Goal: Task Accomplishment & Management: Complete application form

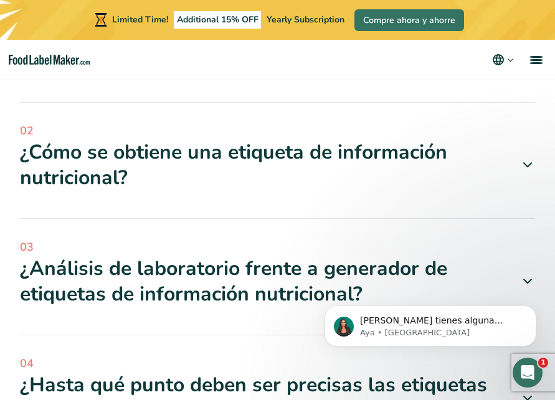
scroll to position [5531, 0]
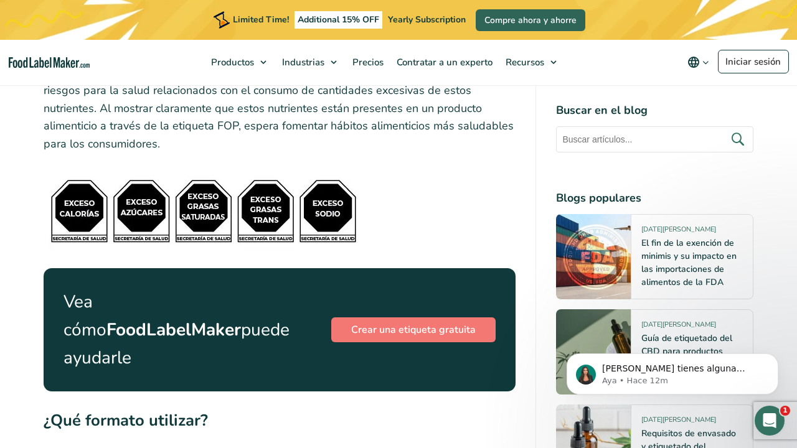
scroll to position [5285, 0]
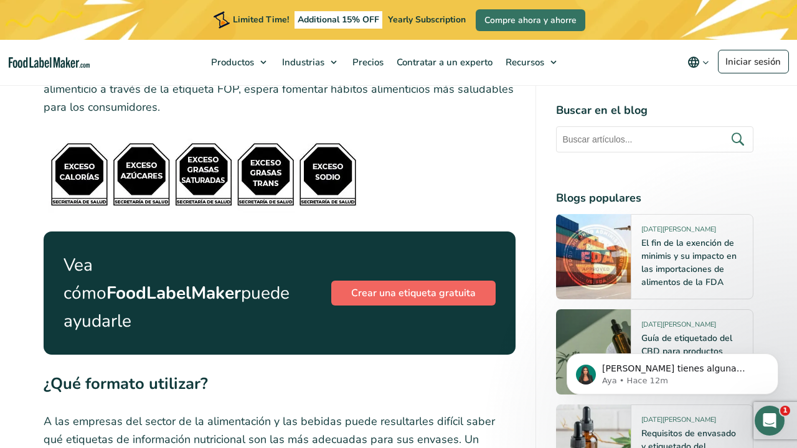
click at [442, 281] on link "Crear una etiqueta gratuita" at bounding box center [413, 293] width 164 height 25
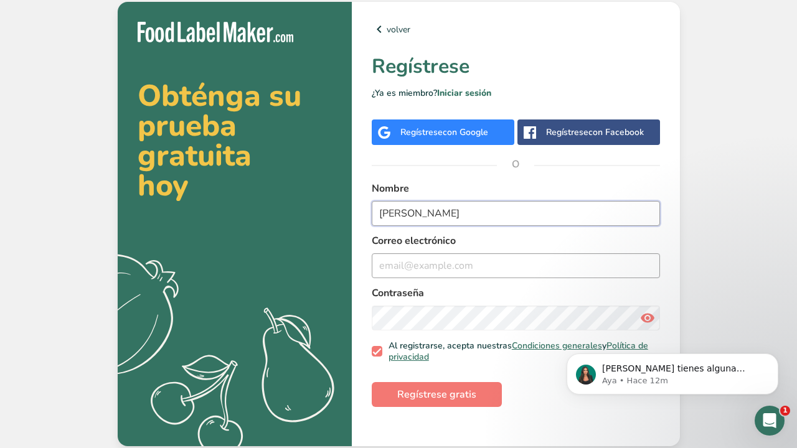
type input "[PERSON_NAME]"
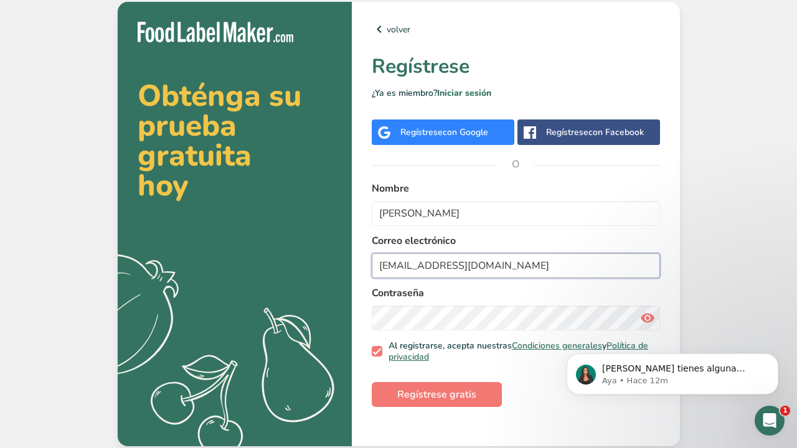
type input "[EMAIL_ADDRESS][DOMAIN_NAME]"
click at [647, 317] on icon at bounding box center [647, 318] width 15 height 22
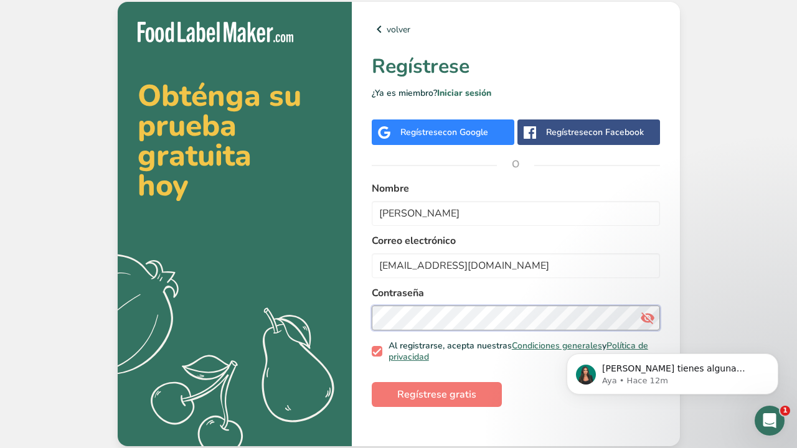
click at [370, 315] on div "volver Regístrese ¿Ya es miembro? Iniciar sesión Regístrese con Google Regístre…" at bounding box center [516, 224] width 328 height 444
click at [445, 395] on span "Regístrese gratis" at bounding box center [436, 394] width 79 height 15
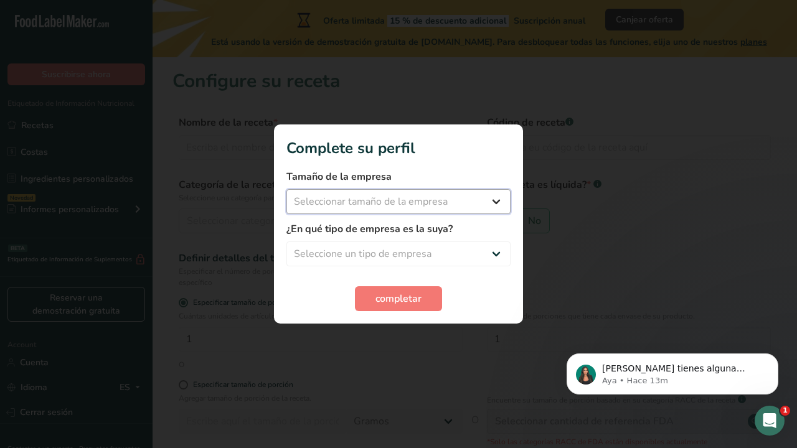
select select "1"
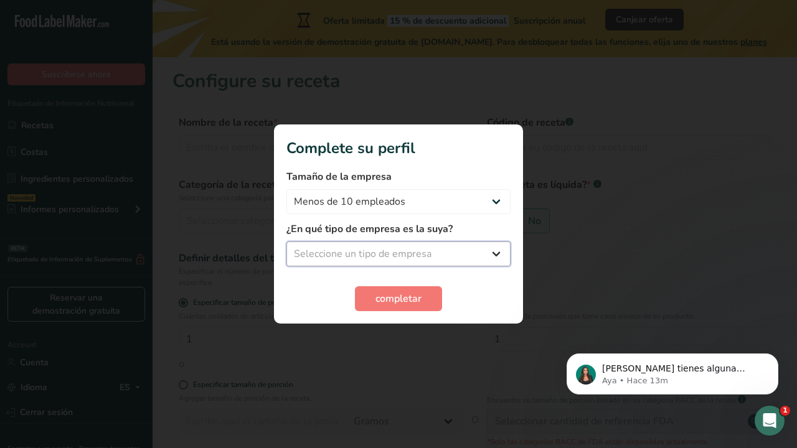
select select "1"
click at [413, 294] on span "completar" at bounding box center [398, 298] width 46 height 15
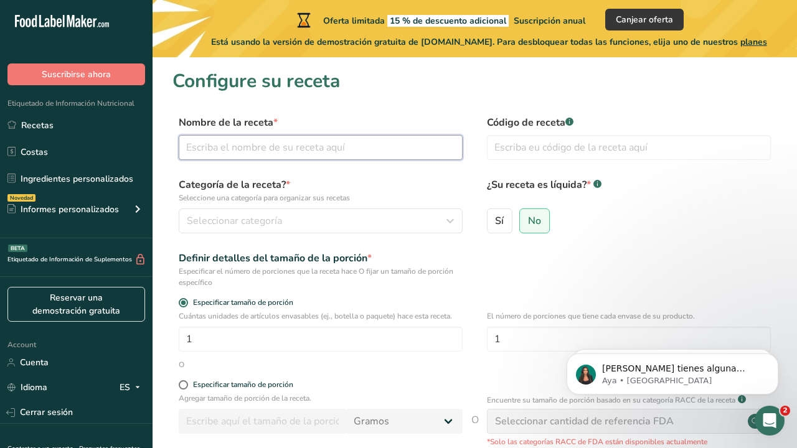
click at [289, 152] on input "text" at bounding box center [321, 147] width 284 height 25
type input "Barras de Proteína ATAS"
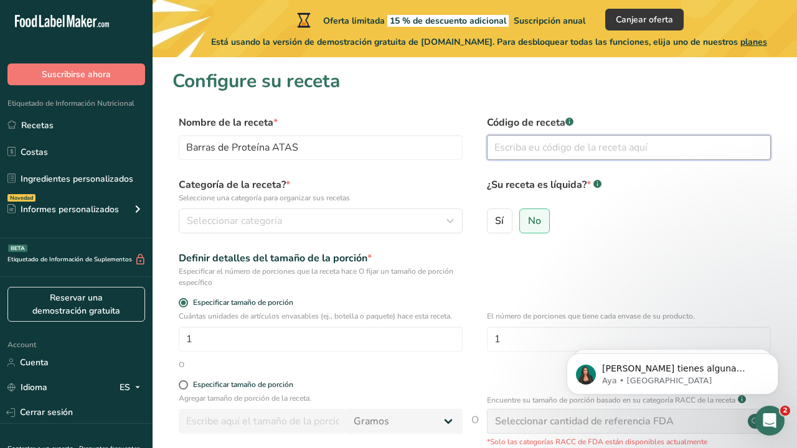
click at [493, 150] on input "text" at bounding box center [629, 147] width 284 height 25
type input "1"
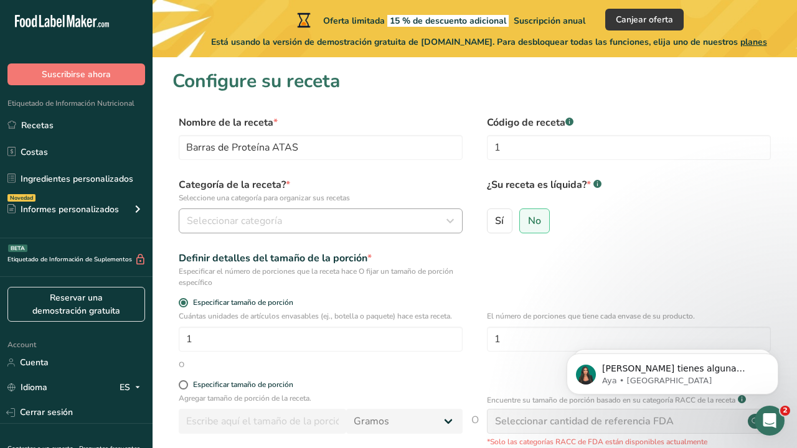
click at [284, 220] on div "Seleccionar categoría" at bounding box center [317, 221] width 260 height 15
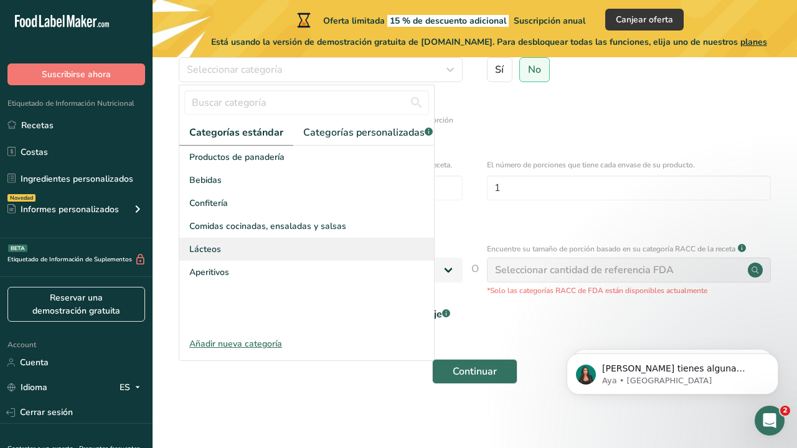
scroll to position [153, 0]
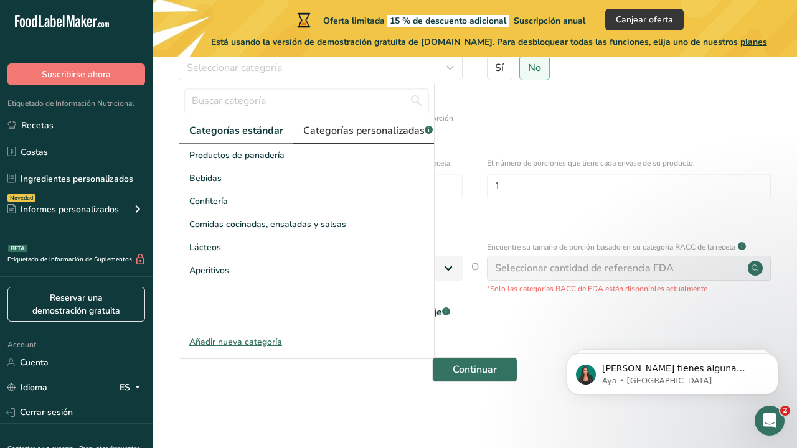
click at [352, 134] on span "Categorías personalizadas .a-a{fill:#347362;}.b-a{fill:#fff;}" at bounding box center [367, 130] width 129 height 15
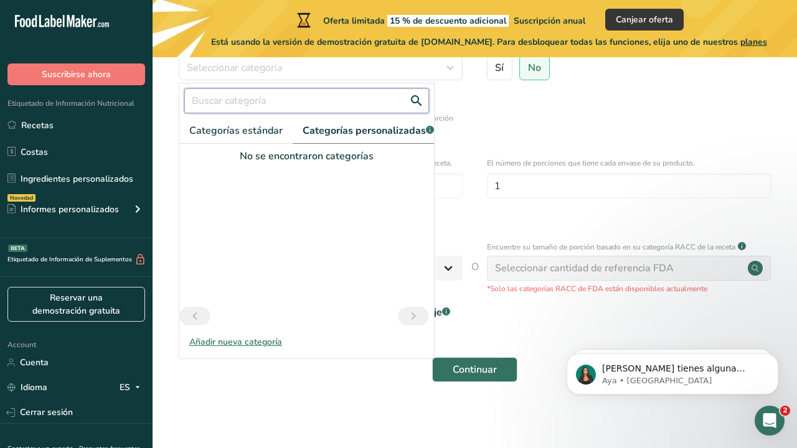
click at [289, 110] on input "text" at bounding box center [306, 100] width 245 height 25
type input "barra"
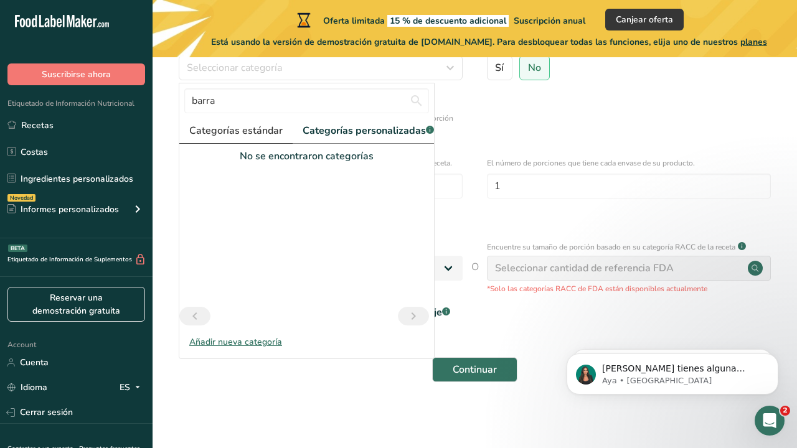
click at [256, 131] on span "Categorías estándar" at bounding box center [235, 130] width 93 height 15
click at [255, 128] on span "Categorías estándar" at bounding box center [236, 130] width 94 height 15
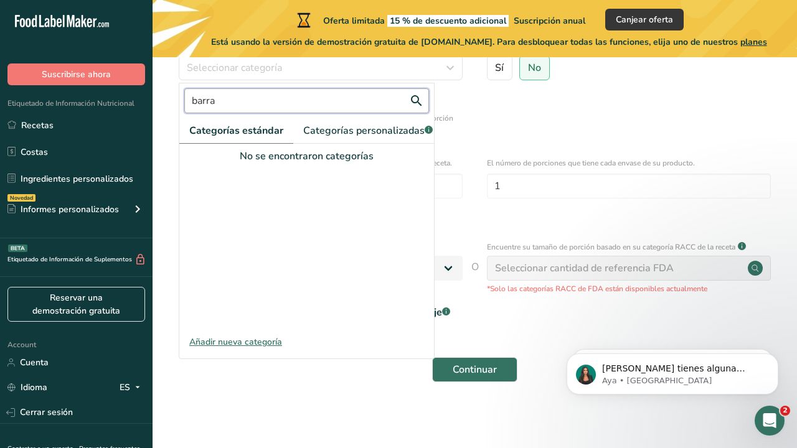
click at [345, 101] on input "barra" at bounding box center [306, 100] width 245 height 25
click at [344, 100] on input "barra" at bounding box center [306, 100] width 245 height 25
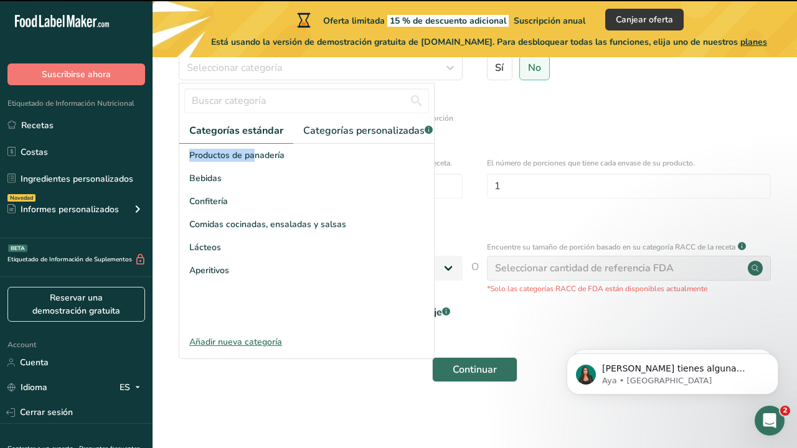
click at [250, 126] on span "Categorías estándar" at bounding box center [236, 130] width 94 height 15
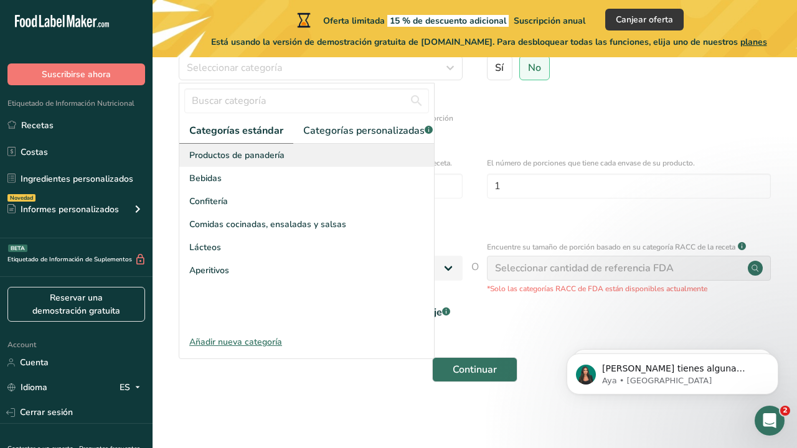
click at [312, 161] on div "Productos de panadería" at bounding box center [306, 155] width 255 height 23
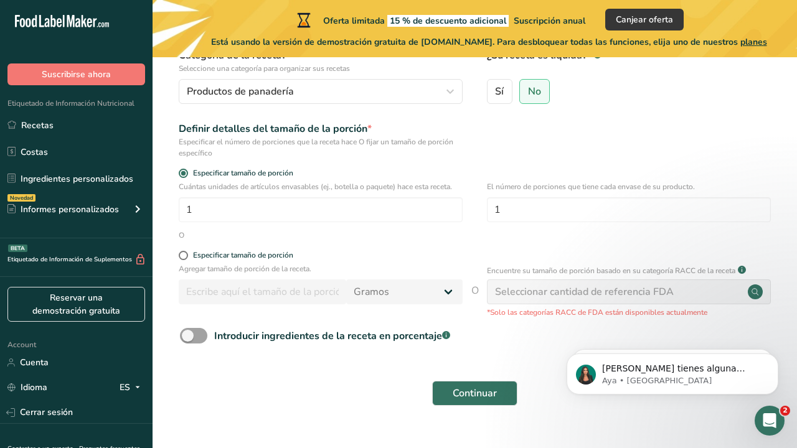
scroll to position [128, 0]
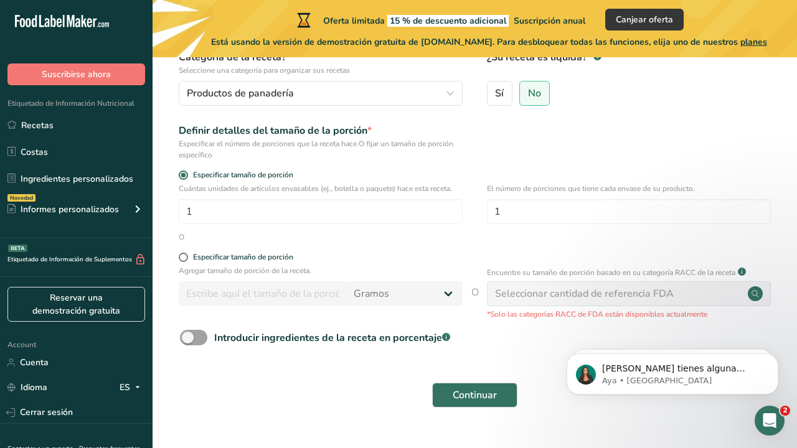
click at [287, 293] on input "number" at bounding box center [262, 293] width 167 height 25
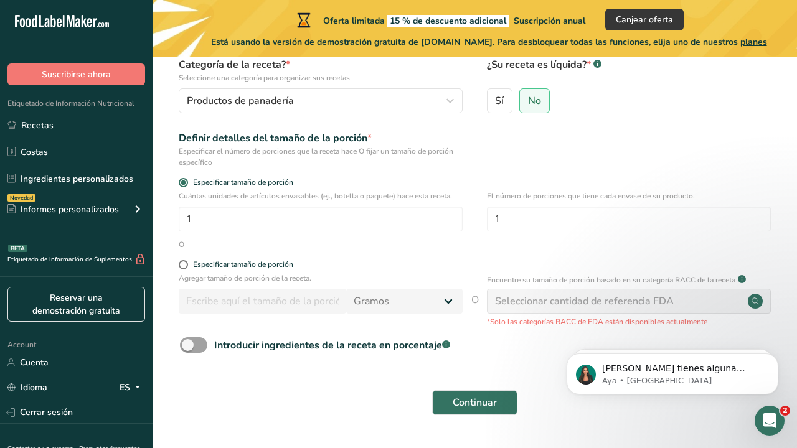
scroll to position [116, 0]
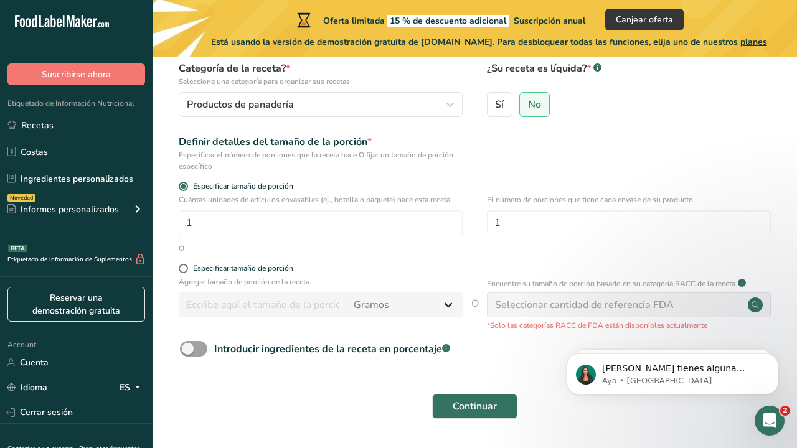
click at [367, 89] on div "Categoría de la receta? * Seleccione una categoría para organizar sus recetas P…" at bounding box center [321, 89] width 284 height 56
click at [368, 96] on button "Productos de panadería" at bounding box center [321, 104] width 284 height 25
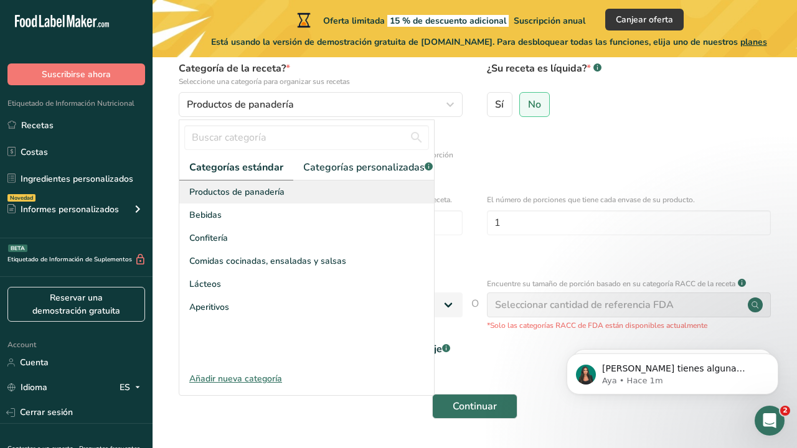
click at [296, 194] on div "Productos de panadería" at bounding box center [306, 192] width 255 height 23
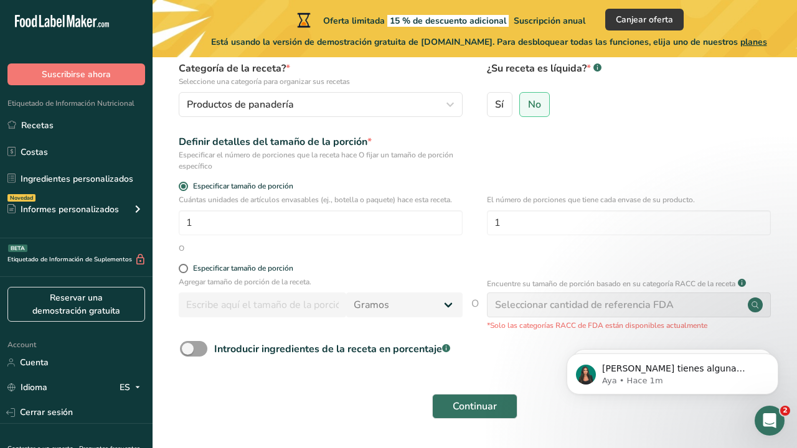
click at [257, 207] on div "Cuántas unidades de artículos envasables (ej., botella o paquete) hace esta rec…" at bounding box center [321, 214] width 284 height 41
click at [305, 105] on div "Productos de panadería" at bounding box center [317, 104] width 260 height 15
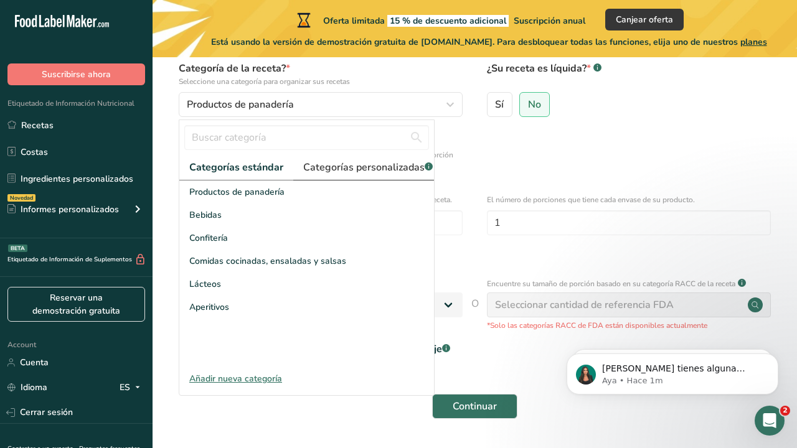
click at [379, 156] on link "Categorías personalizadas .a-a{fill:#347362;}.b-a{fill:#fff;}" at bounding box center [367, 168] width 149 height 26
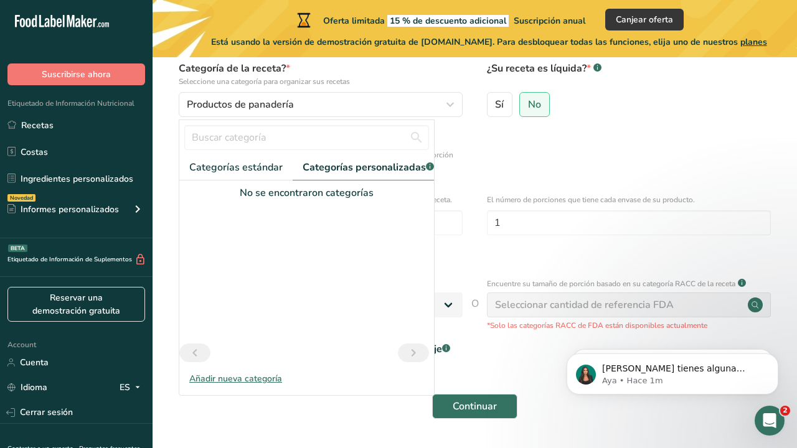
click at [244, 373] on div "Añadir nueva categoría" at bounding box center [306, 378] width 255 height 13
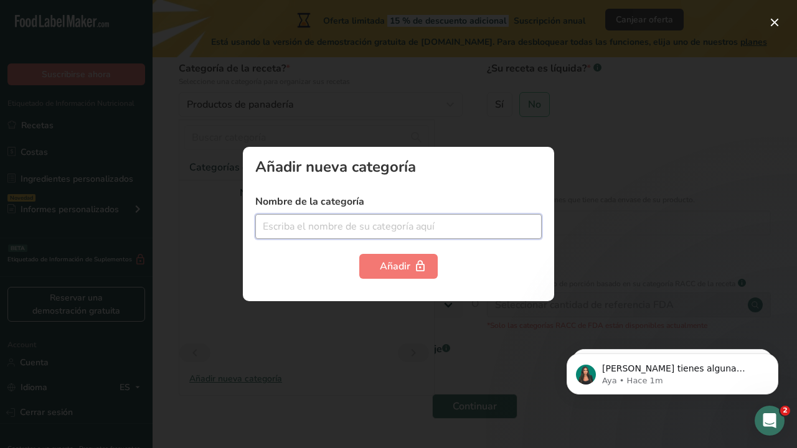
click at [342, 231] on input "text" at bounding box center [398, 226] width 286 height 25
type input "Barra de Proteina"
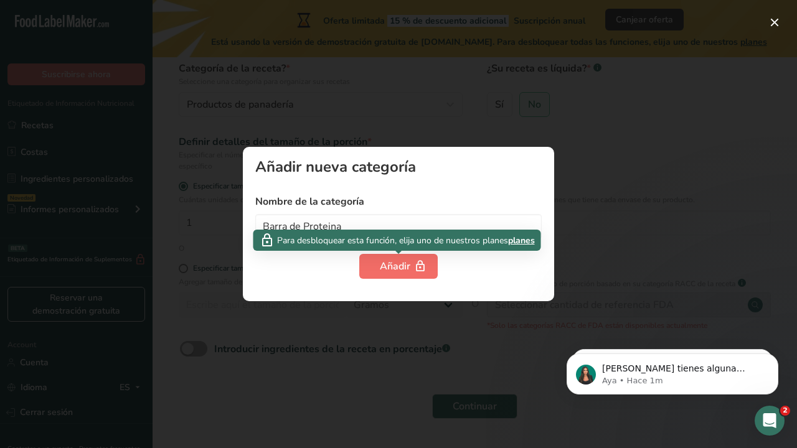
click at [408, 265] on div "Añadir" at bounding box center [398, 266] width 37 height 15
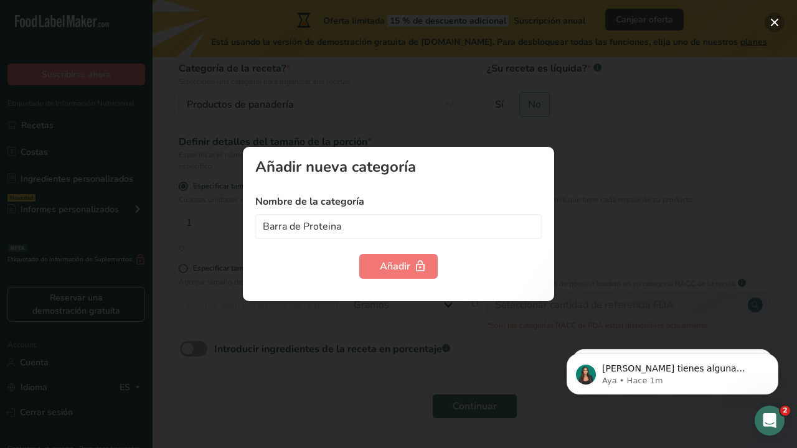
click at [766, 21] on button "button" at bounding box center [774, 22] width 20 height 20
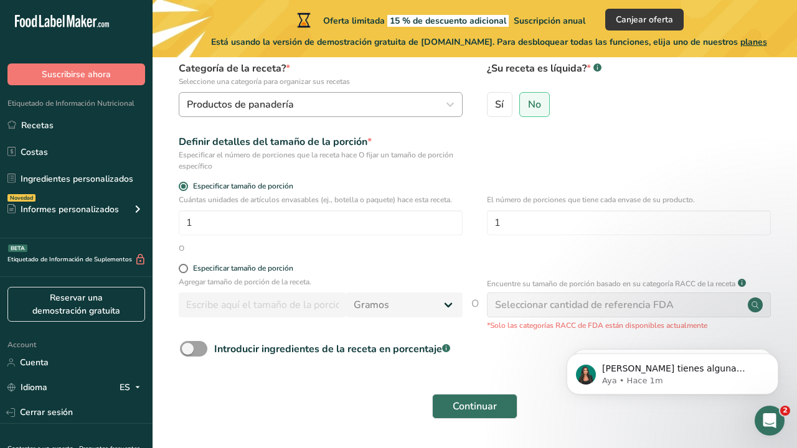
click at [286, 103] on span "Productos de panadería" at bounding box center [240, 104] width 107 height 15
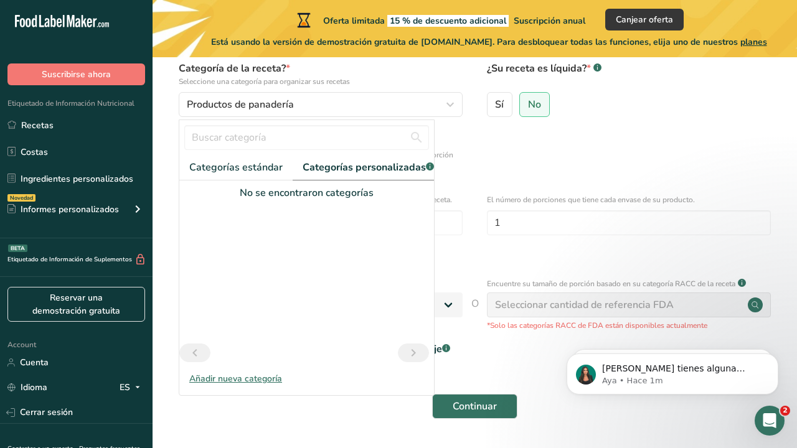
click at [482, 161] on div "Definir detalles del tamaño de la porción * Especificar el número de porciones …" at bounding box center [474, 152] width 604 height 37
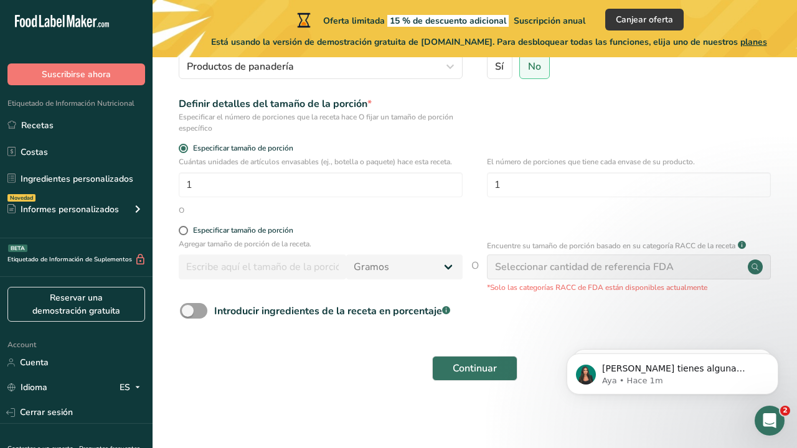
scroll to position [154, 0]
click at [251, 266] on input "number" at bounding box center [262, 267] width 167 height 25
click at [272, 266] on input "number" at bounding box center [262, 267] width 167 height 25
click at [184, 229] on span at bounding box center [183, 231] width 9 height 9
click at [184, 229] on input "Especificar tamaño de porción" at bounding box center [183, 231] width 8 height 8
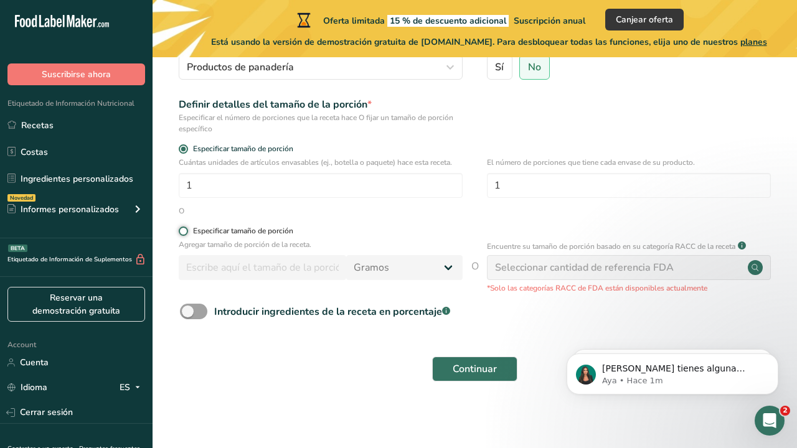
radio input "true"
radio input "false"
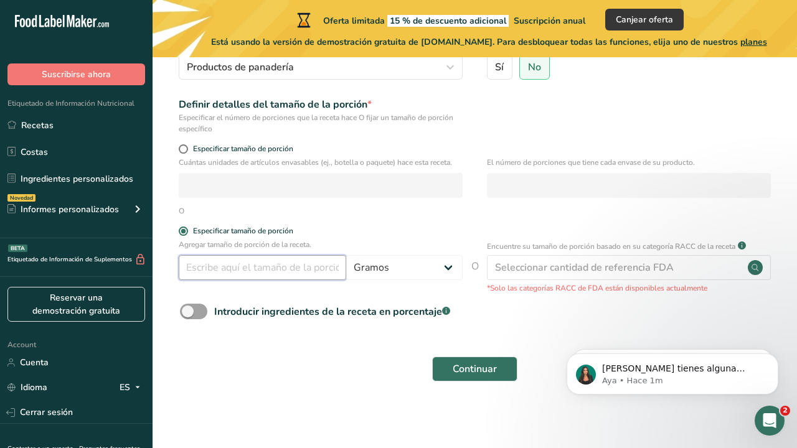
click at [225, 268] on input "number" at bounding box center [262, 267] width 167 height 25
type input "1"
type input "60"
click at [331, 175] on input "number" at bounding box center [321, 185] width 284 height 25
click at [286, 177] on input "number" at bounding box center [321, 185] width 284 height 25
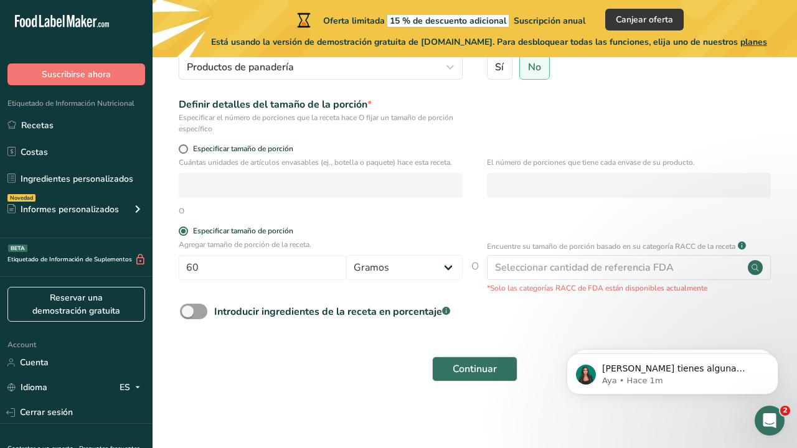
click at [261, 180] on input "number" at bounding box center [321, 185] width 284 height 25
click at [266, 184] on input "number" at bounding box center [321, 185] width 284 height 25
click at [313, 168] on div "Cuántas unidades de artículos envasables (ej., botella o paquete) hace esta rec…" at bounding box center [321, 177] width 284 height 41
click at [324, 311] on div "Introducir ingredientes de la receta en porcentaje .a-a{fill:#347362;}.b-a{fill…" at bounding box center [332, 311] width 236 height 15
click at [188, 311] on input "Introducir ingredientes de la receta en porcentaje .a-a{fill:#347362;}.b-a{fill…" at bounding box center [184, 312] width 8 height 8
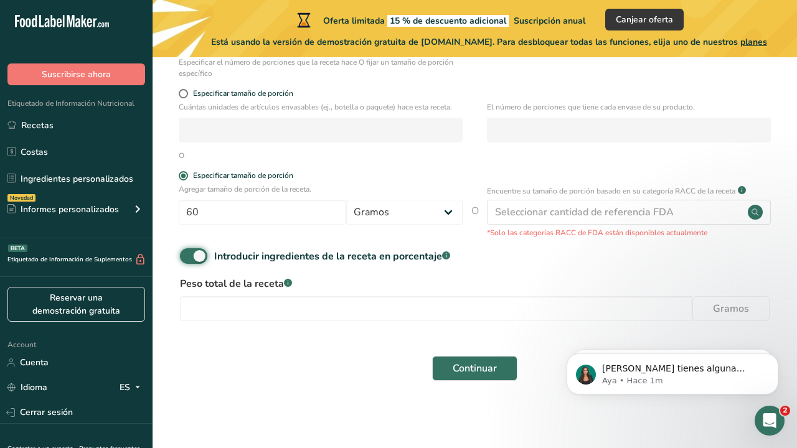
scroll to position [209, 0]
click at [342, 310] on input "number" at bounding box center [436, 309] width 512 height 25
click at [182, 255] on span at bounding box center [193, 257] width 27 height 16
click at [182, 255] on input "Introducir ingredientes de la receta en porcentaje .a-a{fill:#347362;}.b-a{fill…" at bounding box center [184, 257] width 8 height 8
checkbox input "false"
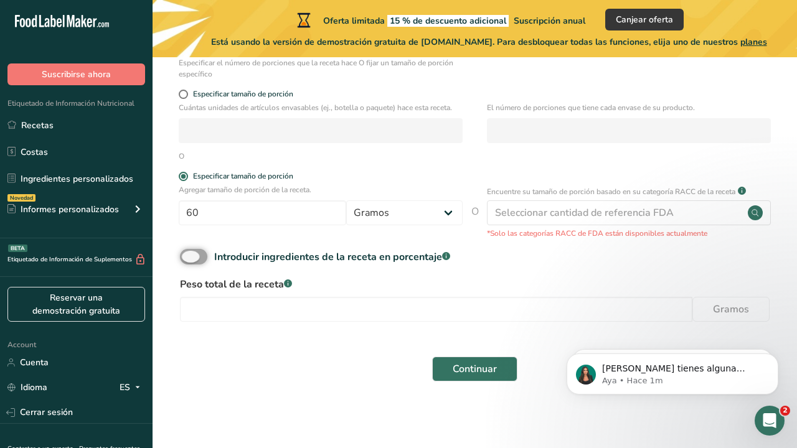
scroll to position [154, 0]
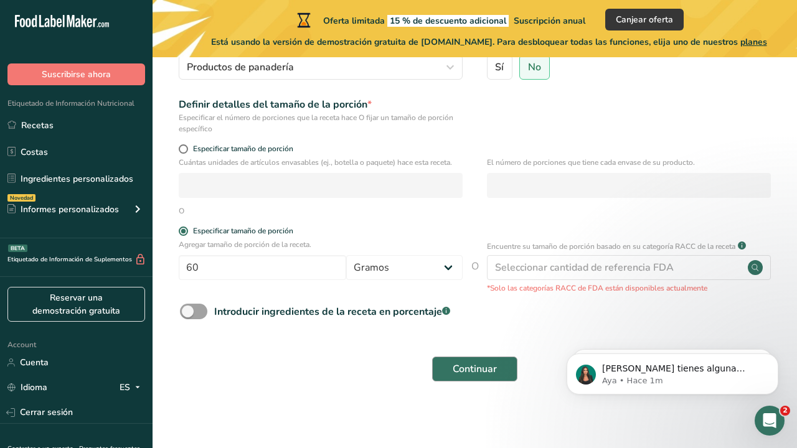
click at [463, 362] on span "Continuar" at bounding box center [475, 369] width 44 height 15
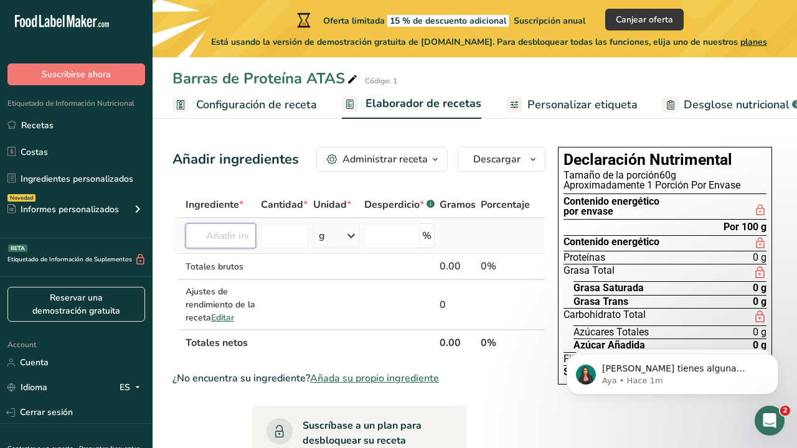
click at [198, 238] on input "text" at bounding box center [220, 235] width 70 height 25
click at [389, 235] on input "number" at bounding box center [391, 235] width 55 height 25
click at [184, 242] on td "Harina [PERSON_NAME] 1211 Leche entera, 3,25 % de grasa láctea, sin vitamina A …" at bounding box center [220, 235] width 75 height 35
click at [199, 241] on input "text" at bounding box center [220, 235] width 70 height 25
type input "Albumina de huev"
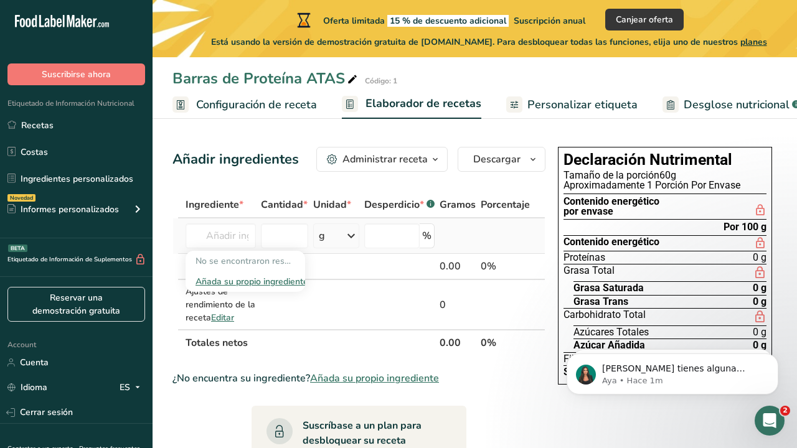
click at [224, 278] on div "Añada su propio ingrediente" at bounding box center [245, 281] width 100 height 13
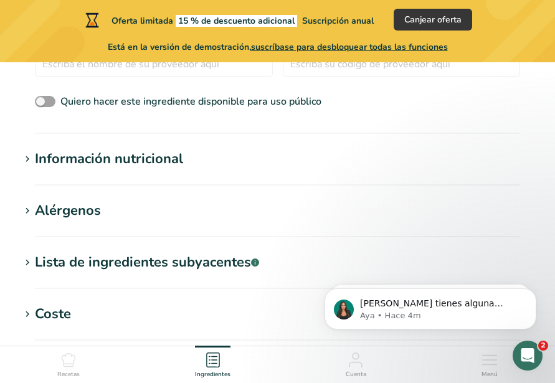
scroll to position [465, 0]
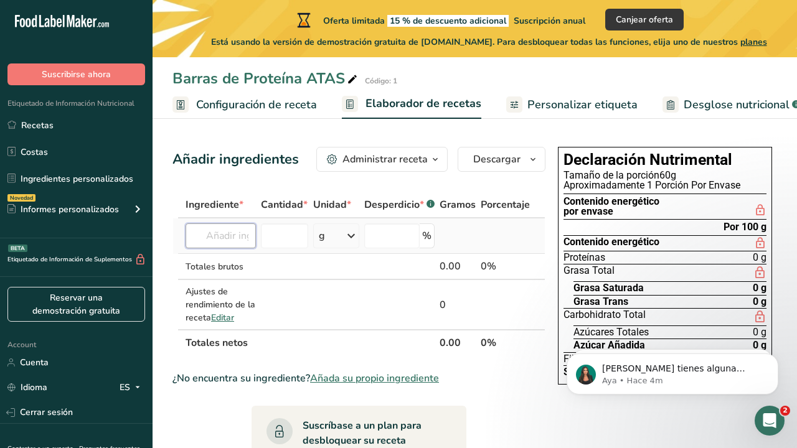
click at [250, 230] on input "text" at bounding box center [220, 235] width 70 height 25
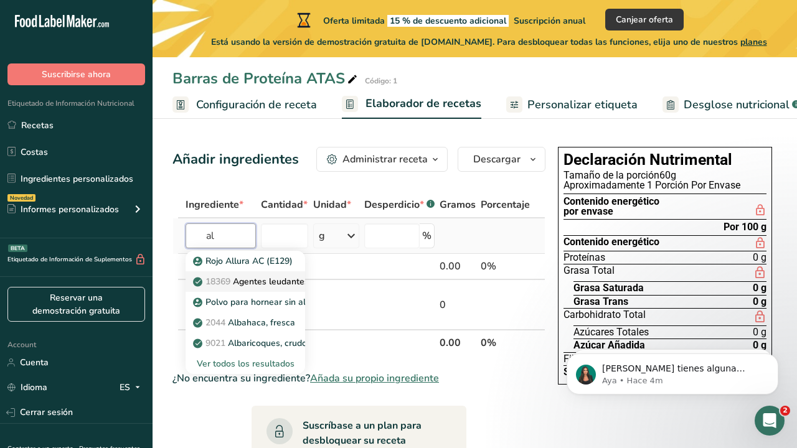
type input "a"
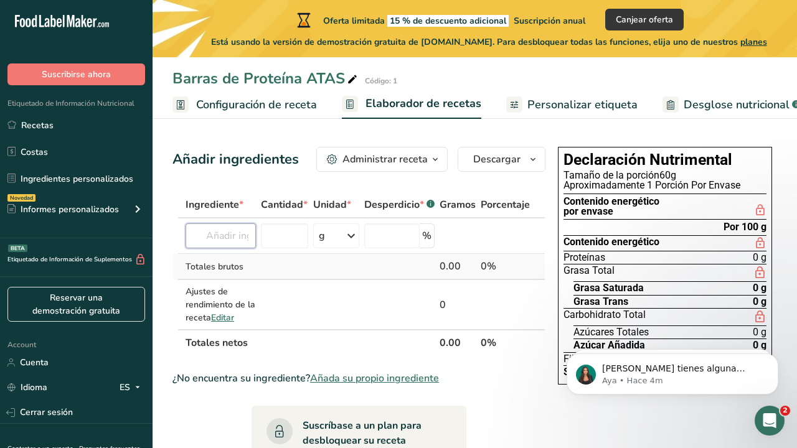
type input "u"
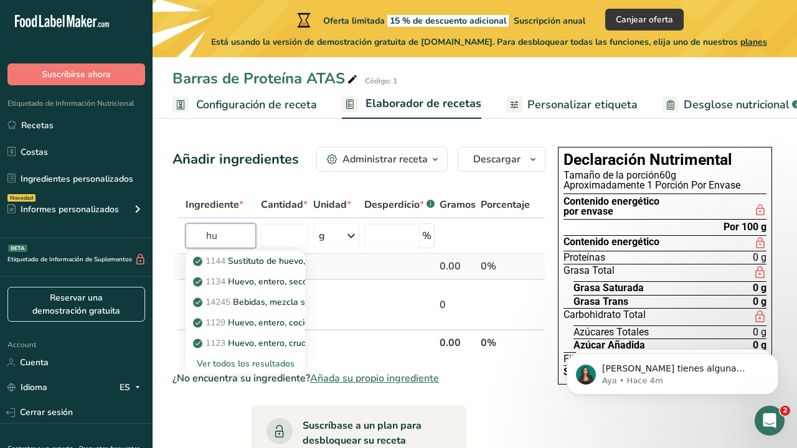
type input "h"
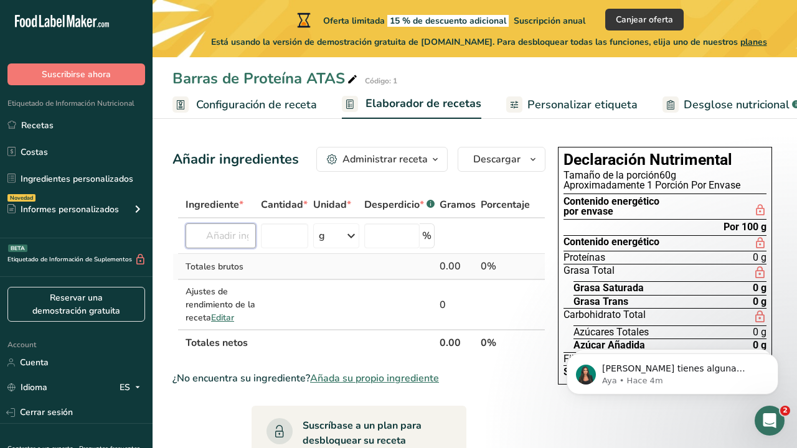
type input "c"
type input "y"
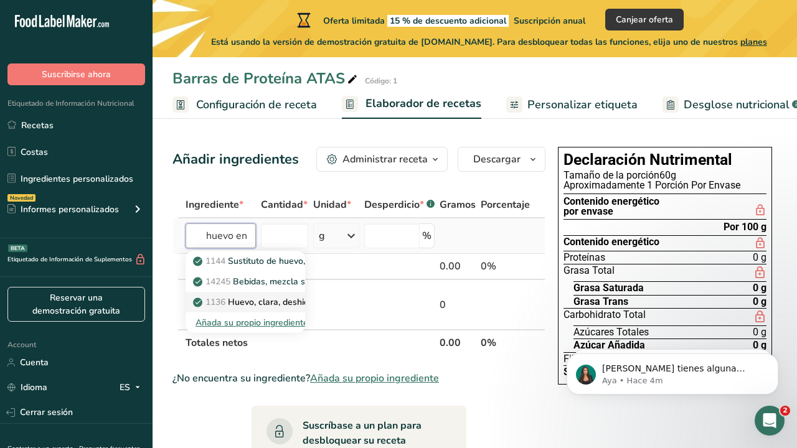
type input "huevo en pol"
click at [263, 300] on p "1136 Huevo, clara, deshidratada, en polvo, estabilizada, reducida en glucosa" at bounding box center [352, 302] width 315 height 13
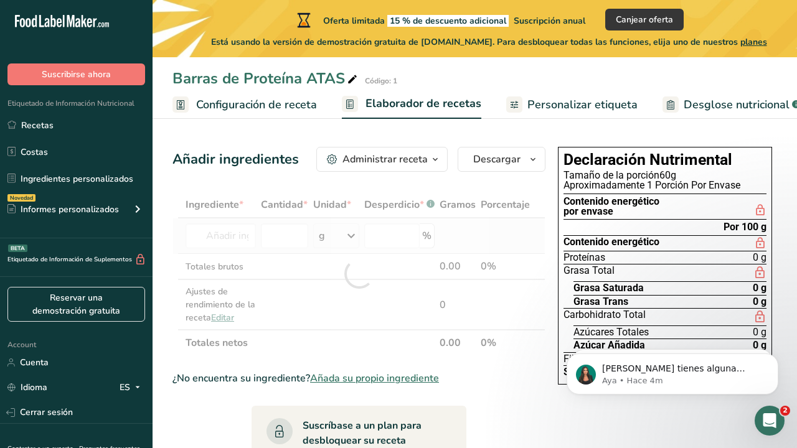
type input "Egg, white, dried, powder, stabilized, glucose reduced"
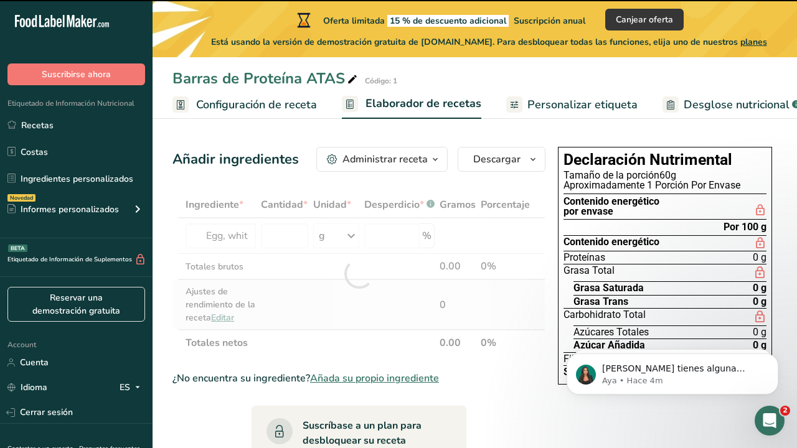
type input "0"
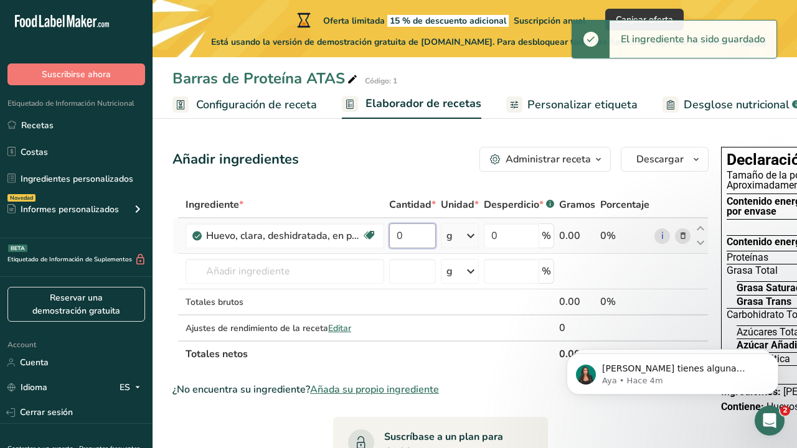
click at [404, 235] on input "0" at bounding box center [412, 235] width 47 height 25
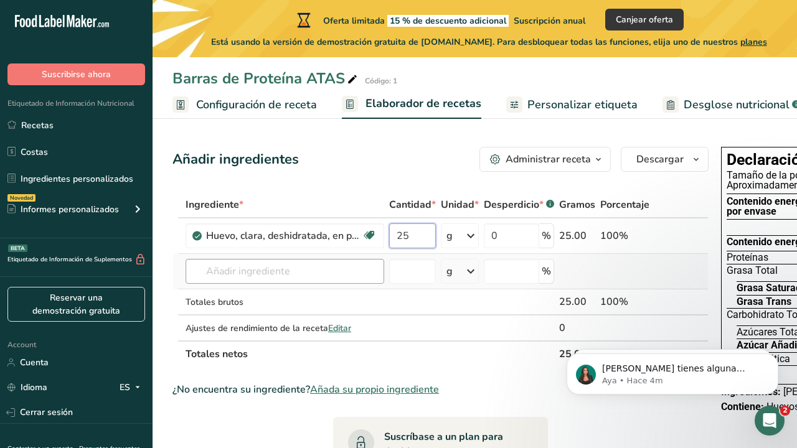
type input "25"
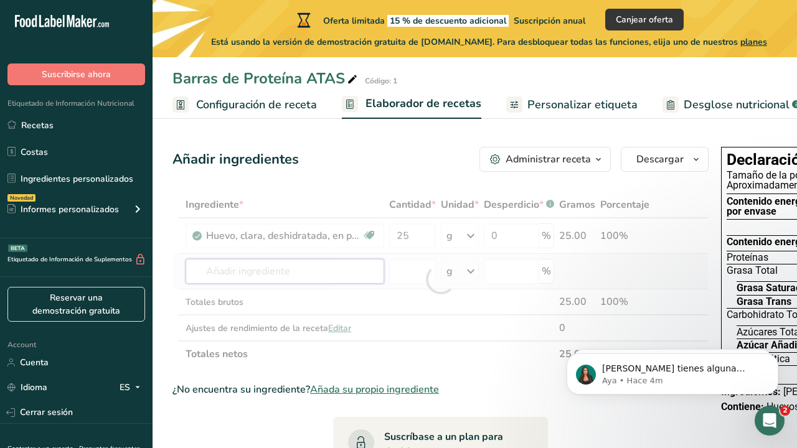
click at [340, 267] on div "Ingrediente * Cantidad * Unidad * Desperdicio * .a-a{fill:#347362;}.b-a{fill:#f…" at bounding box center [440, 280] width 536 height 176
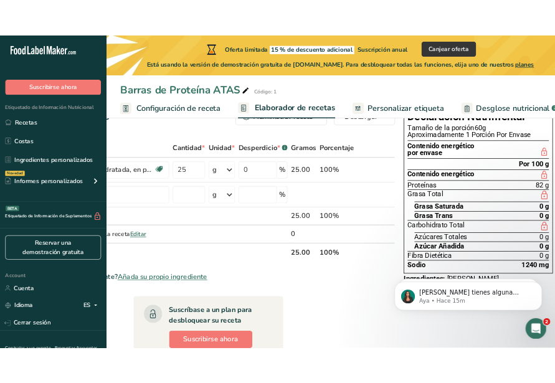
scroll to position [40, 0]
